Goal: Information Seeking & Learning: Find specific fact

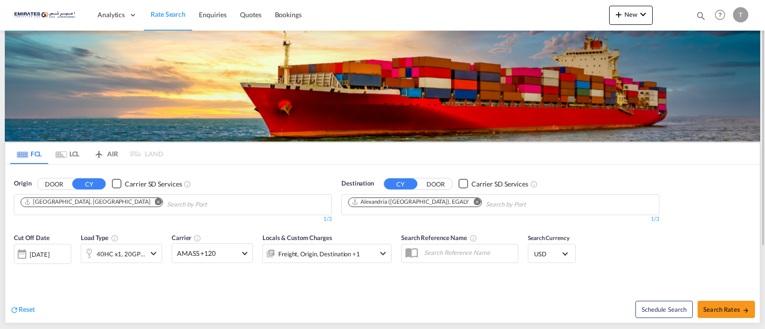
drag, startPoint x: 455, startPoint y: 201, endPoint x: 422, endPoint y: 202, distance: 33.5
click at [473, 201] on md-icon "Remove" at bounding box center [476, 201] width 7 height 7
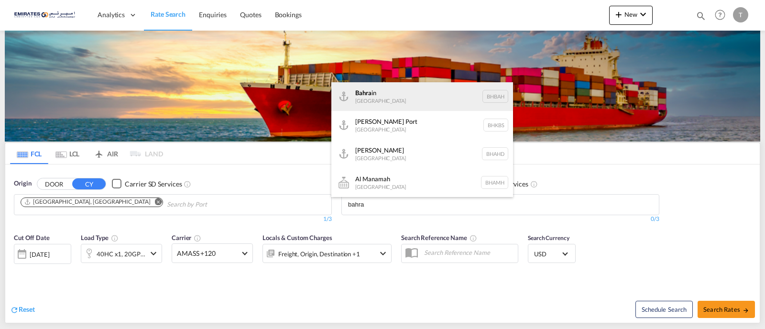
type input "bahra"
click at [378, 95] on div "Bahra in [GEOGRAPHIC_DATA] [GEOGRAPHIC_DATA]" at bounding box center [422, 96] width 182 height 29
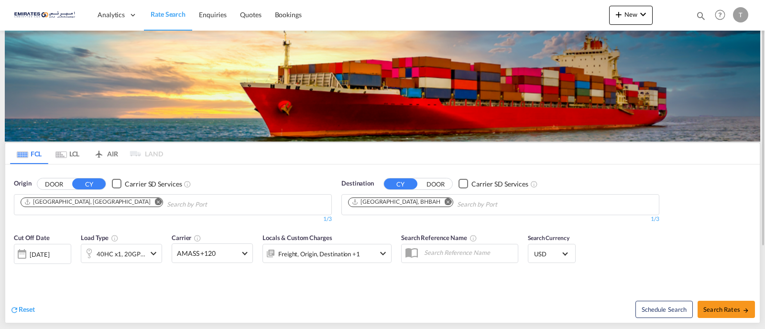
scroll to position [111, 0]
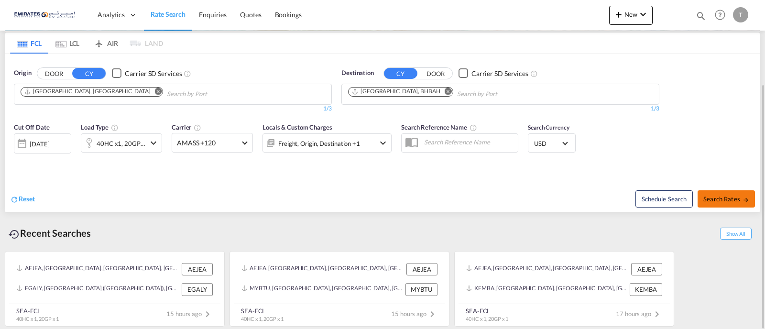
click at [726, 197] on span "Search Rates" at bounding box center [726, 199] width 46 height 8
type input "AEJEA to BHBAH / [DATE]"
